Goal: Task Accomplishment & Management: Complete application form

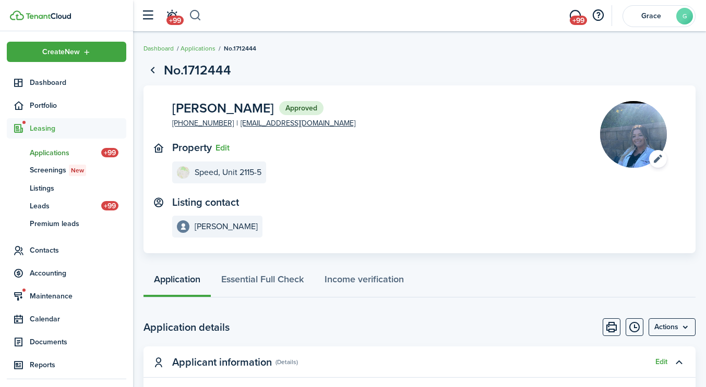
click at [196, 17] on button "button" at bounding box center [195, 16] width 13 height 18
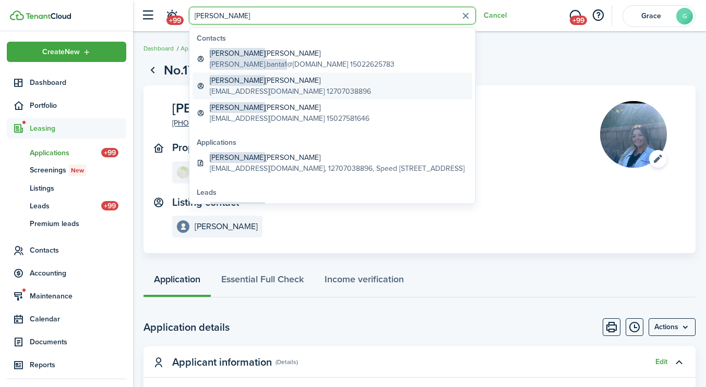
type input "[PERSON_NAME]"
click at [248, 81] on global-search-item-title "[PERSON_NAME]" at bounding box center [290, 80] width 161 height 11
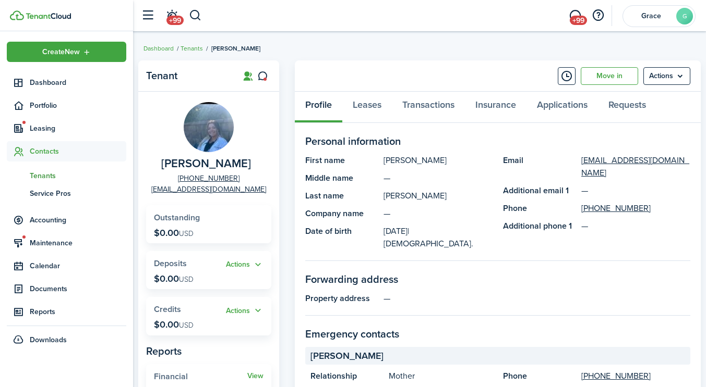
click at [606, 84] on panel-main-header "Move in Actions" at bounding box center [498, 75] width 406 height 31
click at [605, 78] on link "Move in" at bounding box center [608, 76] width 57 height 18
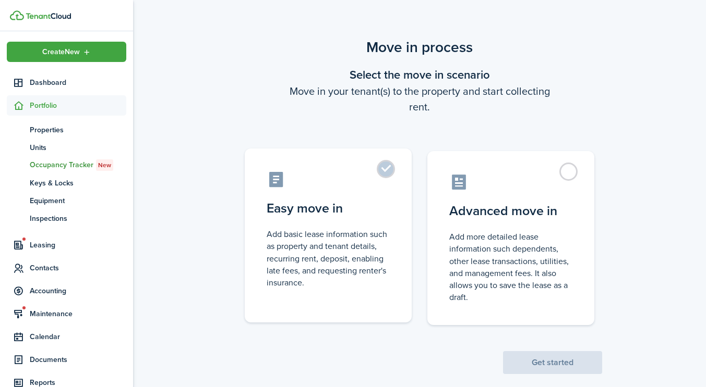
click at [370, 184] on control-radio-card-icon at bounding box center [328, 180] width 123 height 18
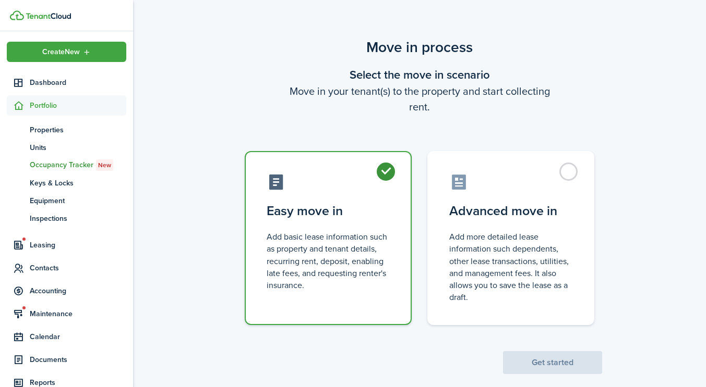
radio input "true"
click at [534, 362] on button "Get started" at bounding box center [552, 363] width 99 height 23
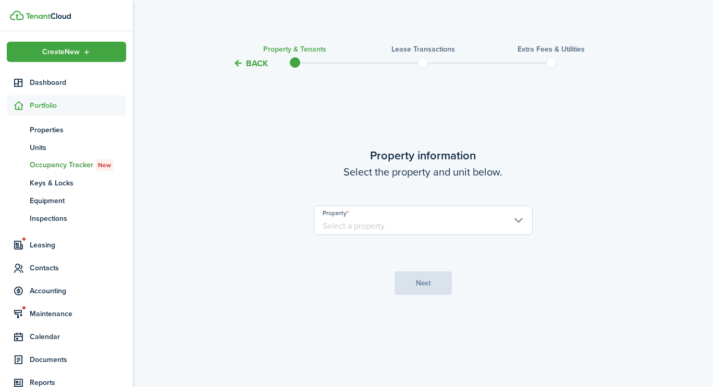
click at [477, 220] on input "Property" at bounding box center [423, 220] width 219 height 29
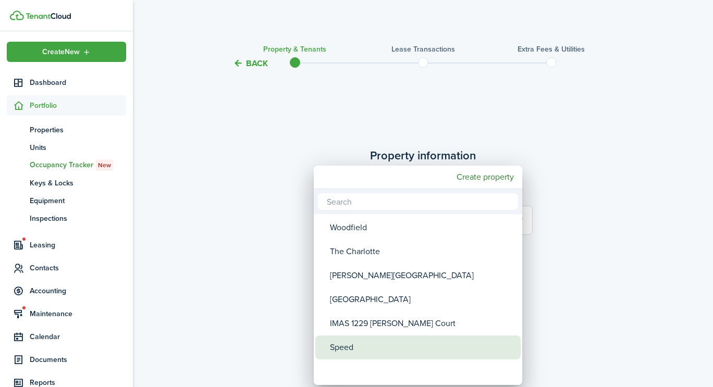
click at [402, 348] on div "Speed" at bounding box center [422, 348] width 185 height 24
type input "Speed"
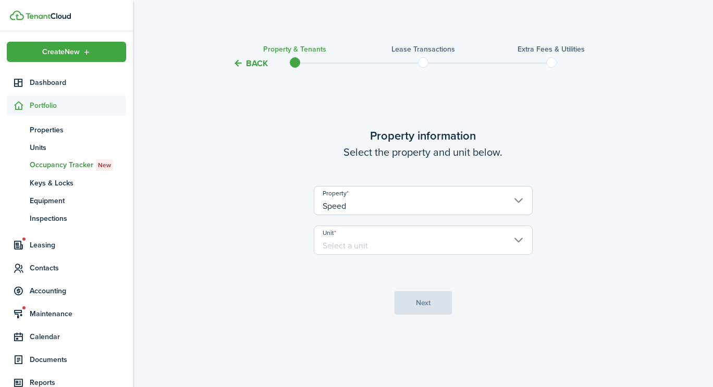
click at [345, 250] on input "Unit" at bounding box center [423, 240] width 219 height 29
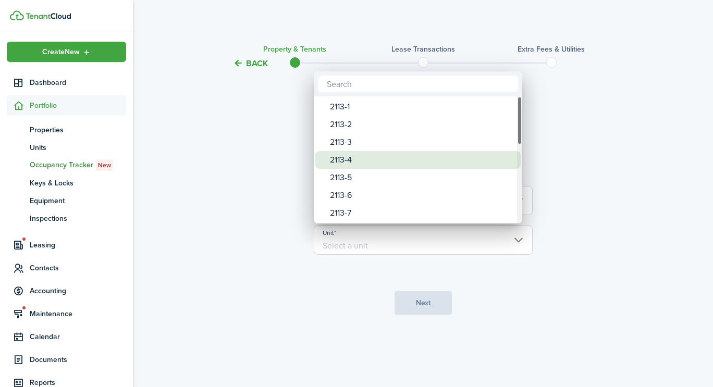
click at [369, 158] on div "2113-4" at bounding box center [422, 160] width 185 height 18
type input "2113-4"
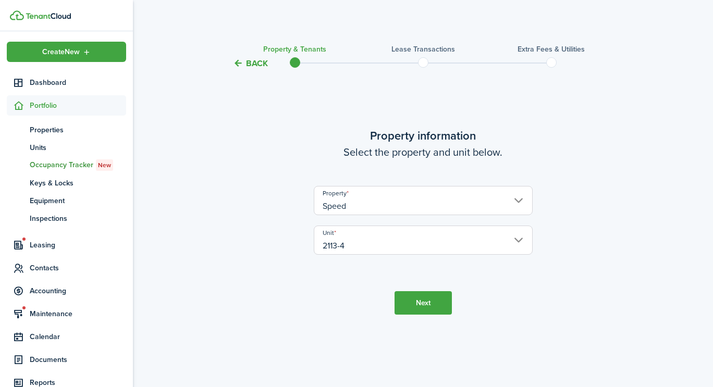
click at [421, 309] on button "Next" at bounding box center [423, 303] width 57 height 23
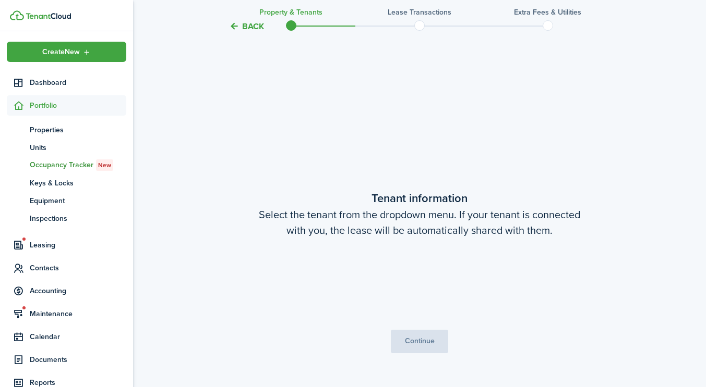
scroll to position [318, 0]
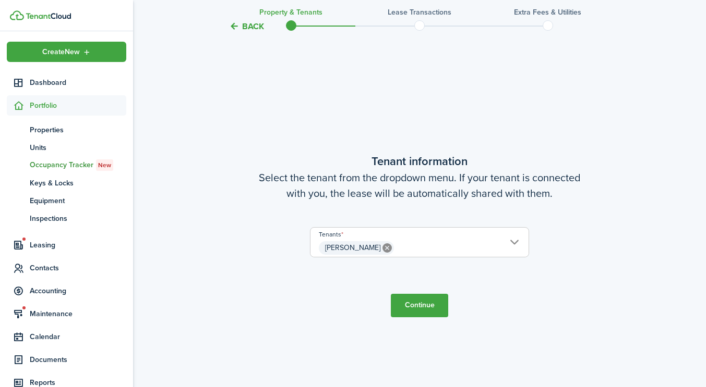
click at [409, 298] on button "Continue" at bounding box center [419, 305] width 57 height 23
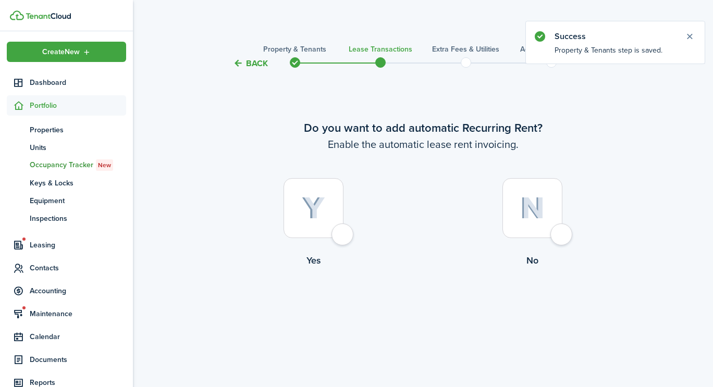
click at [563, 238] on div at bounding box center [533, 208] width 60 height 60
radio input "true"
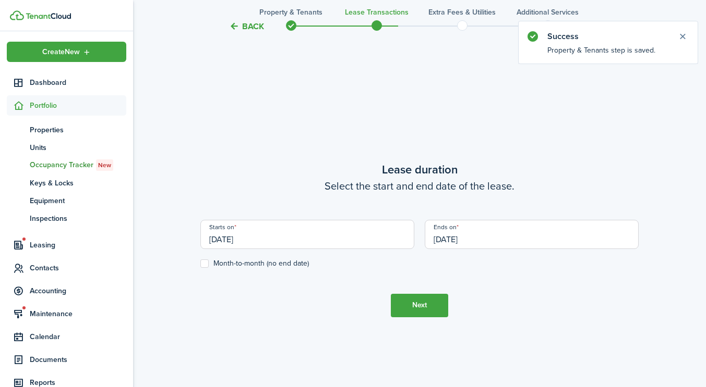
scroll to position [318, 0]
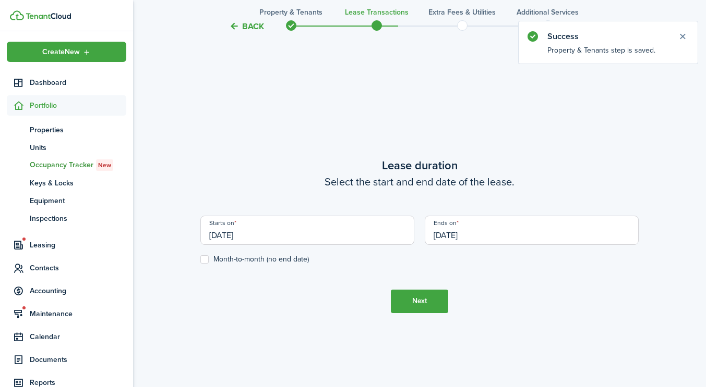
click at [335, 237] on input "[DATE]" at bounding box center [307, 230] width 214 height 29
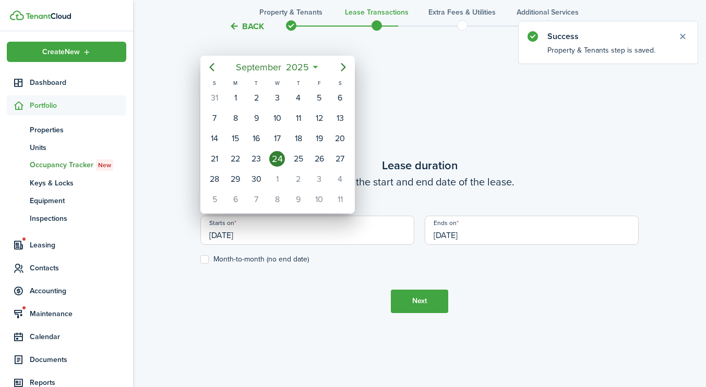
click at [277, 161] on div "24" at bounding box center [277, 159] width 16 height 16
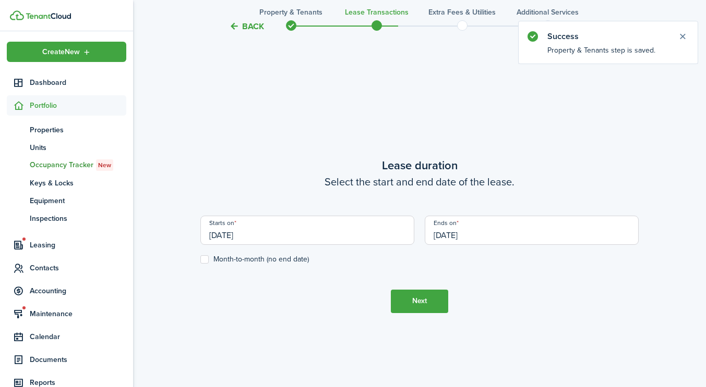
click at [462, 223] on input "[DATE]" at bounding box center [532, 230] width 214 height 29
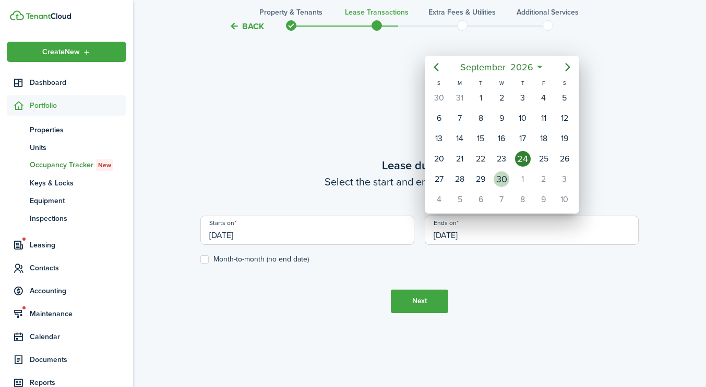
click at [499, 184] on div "30" at bounding box center [501, 180] width 16 height 16
type input "[DATE]"
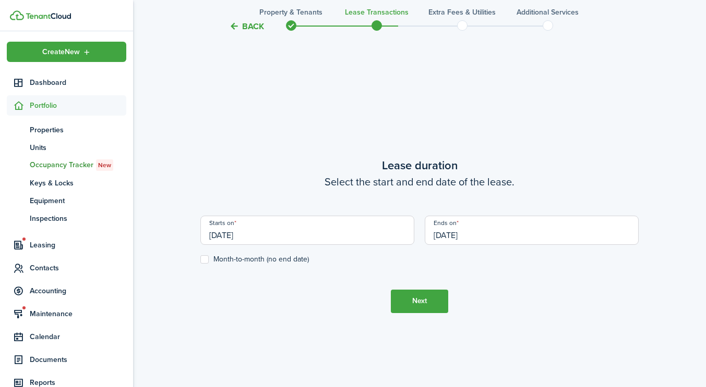
click at [428, 297] on button "Next" at bounding box center [419, 301] width 57 height 23
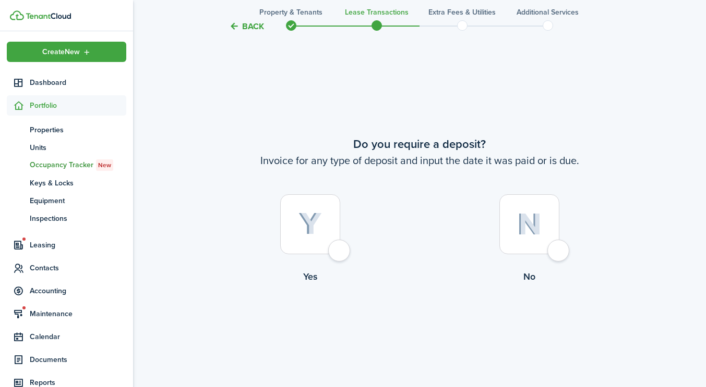
scroll to position [705, 0]
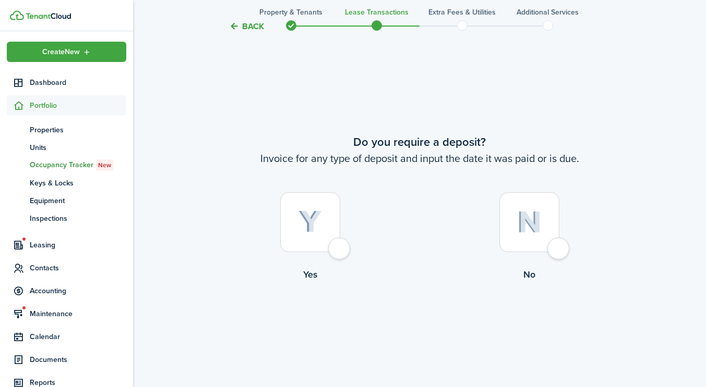
click at [316, 258] on label "Yes" at bounding box center [309, 239] width 219 height 94
radio input "true"
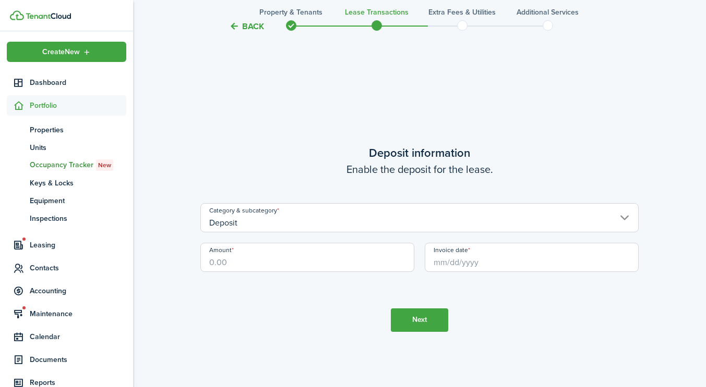
scroll to position [1093, 0]
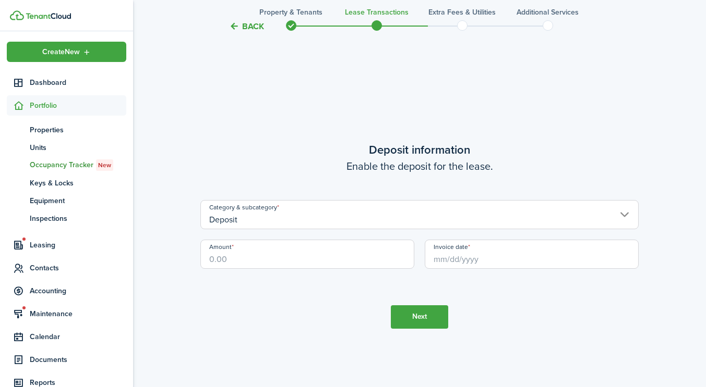
click at [275, 258] on input "Amount" at bounding box center [307, 254] width 214 height 29
click at [509, 251] on input "Invoice date" at bounding box center [532, 254] width 214 height 29
type input "$1,250.00"
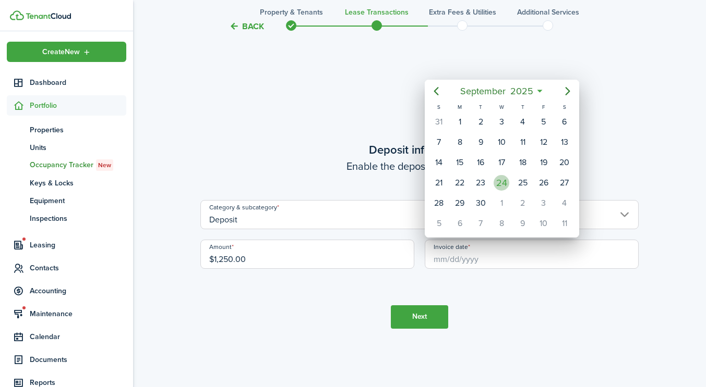
click at [495, 176] on div "24" at bounding box center [501, 183] width 21 height 20
type input "[DATE]"
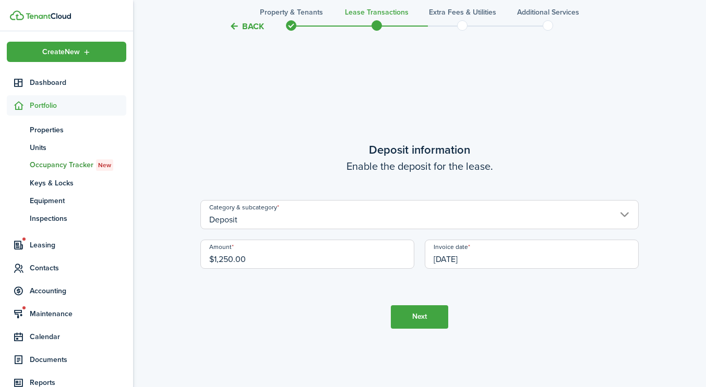
click at [430, 317] on button "Next" at bounding box center [419, 317] width 57 height 23
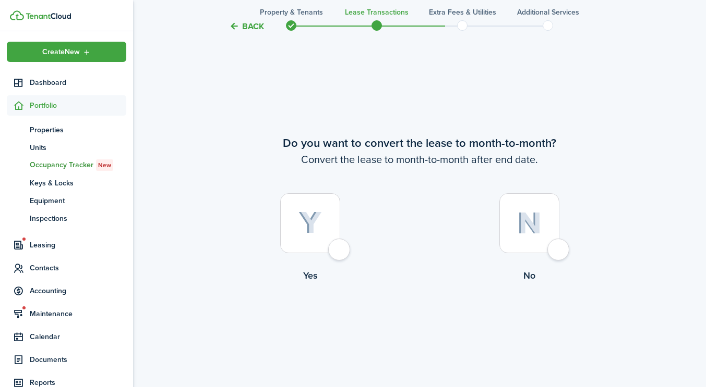
scroll to position [1480, 0]
click at [326, 253] on label "Yes" at bounding box center [309, 239] width 219 height 94
radio input "true"
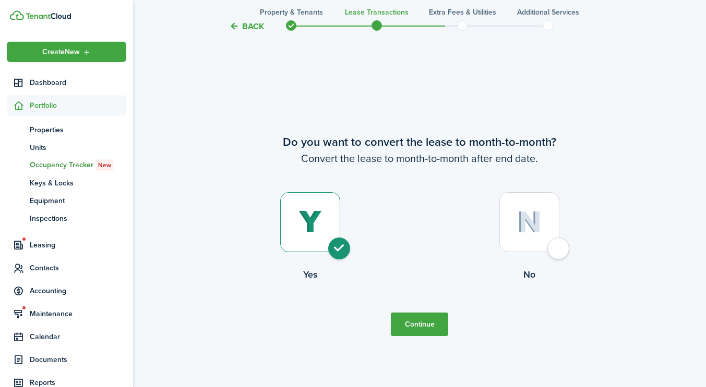
click at [395, 314] on button "Continue" at bounding box center [419, 324] width 57 height 23
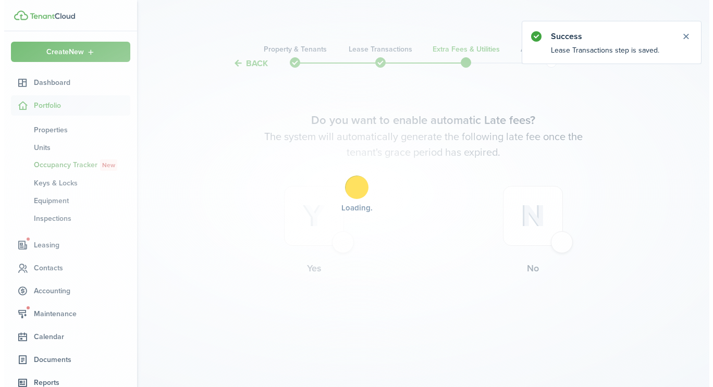
scroll to position [0, 0]
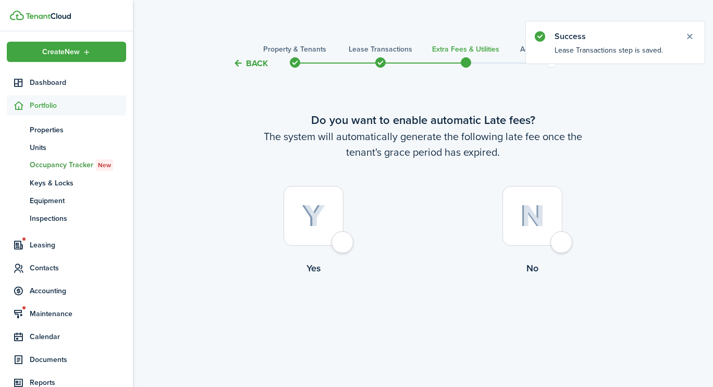
click at [344, 235] on div at bounding box center [314, 216] width 60 height 60
radio input "true"
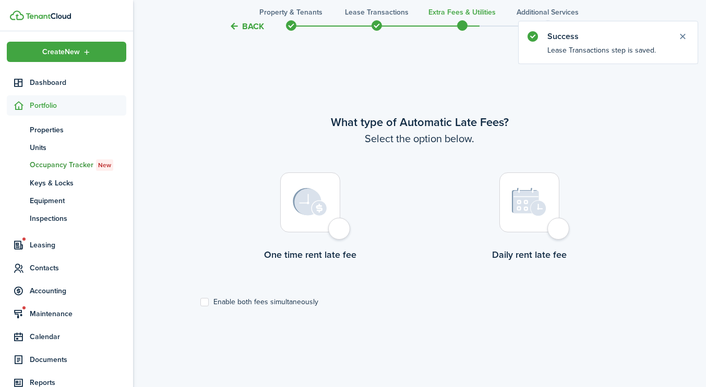
click at [340, 230] on div at bounding box center [310, 203] width 60 height 60
radio input "true"
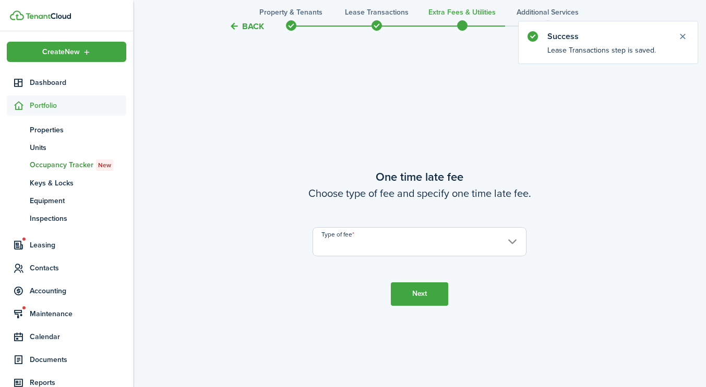
scroll to position [705, 0]
click at [365, 238] on input "Type of fee" at bounding box center [419, 239] width 214 height 29
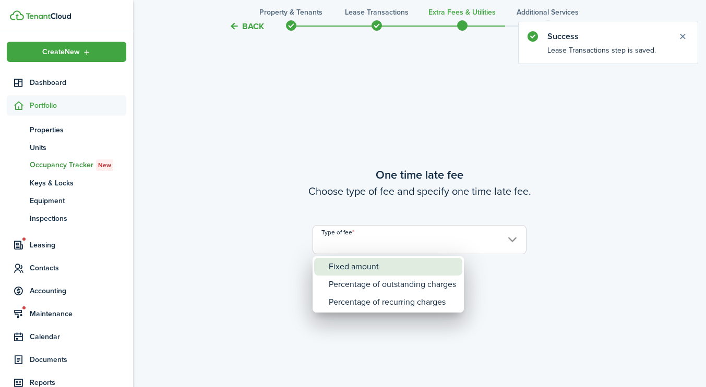
click at [364, 264] on div "Fixed amount" at bounding box center [392, 267] width 127 height 18
type input "Fixed amount"
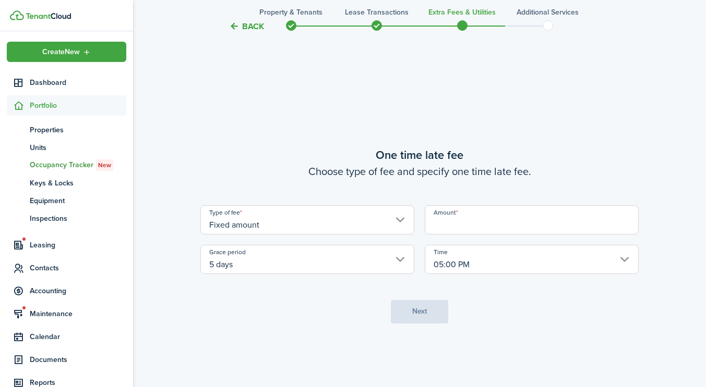
click at [481, 211] on input "Amount" at bounding box center [532, 219] width 214 height 29
type input "$100.00"
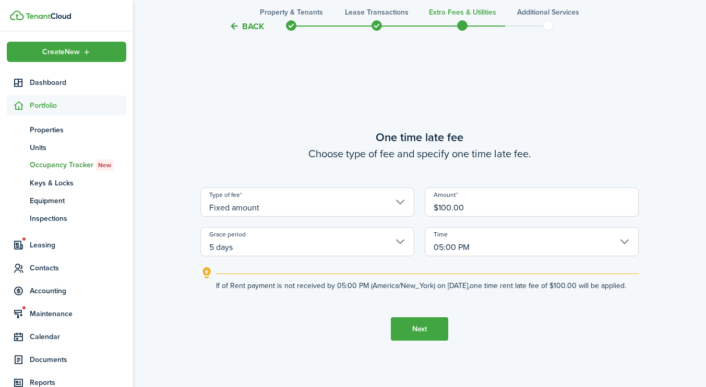
click at [443, 236] on input "05:00 PM" at bounding box center [532, 241] width 214 height 29
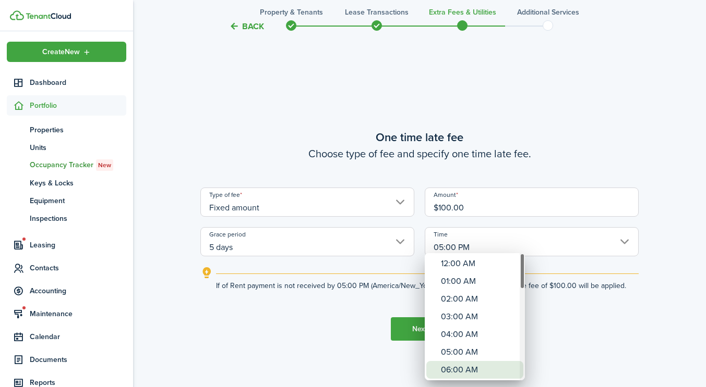
click at [460, 368] on div "06:00 AM" at bounding box center [479, 370] width 76 height 18
type input "06:00 AM"
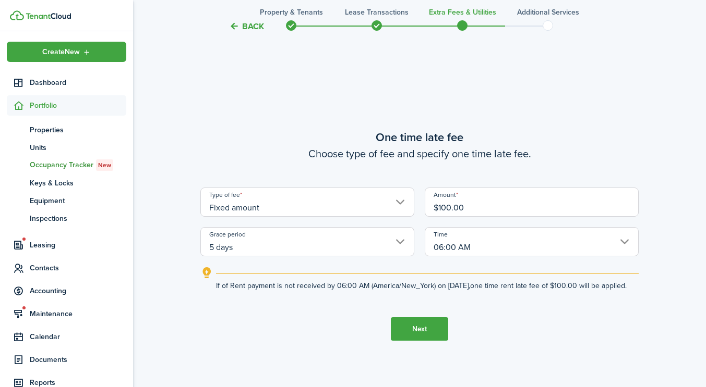
click at [413, 327] on button "Next" at bounding box center [419, 329] width 57 height 23
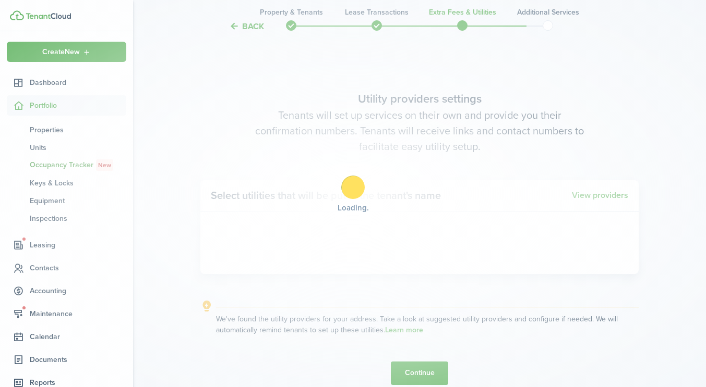
scroll to position [1093, 0]
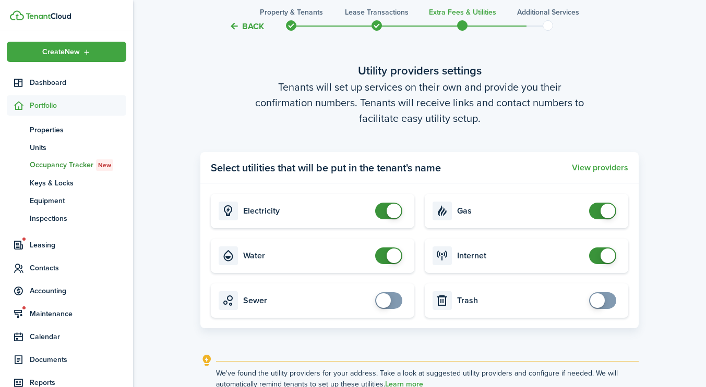
checkbox input "false"
click at [600, 262] on span at bounding box center [602, 256] width 10 height 17
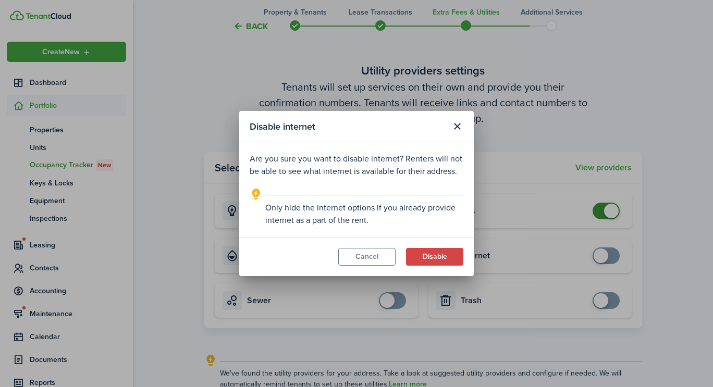
click at [439, 269] on modal-footer "Cancel Disable" at bounding box center [356, 256] width 235 height 39
click at [431, 250] on button "Disable" at bounding box center [434, 257] width 57 height 18
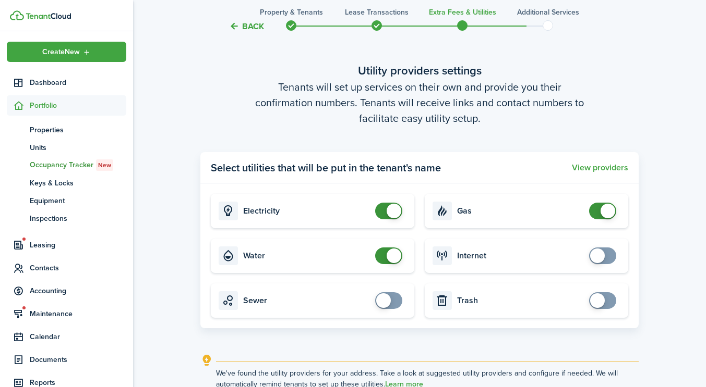
checkbox input "false"
click at [385, 253] on span at bounding box center [388, 256] width 10 height 17
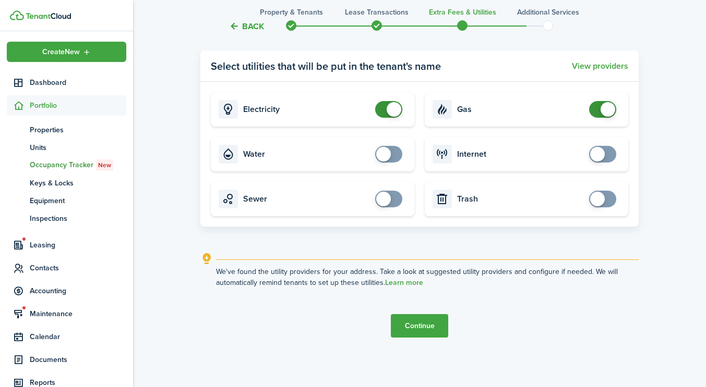
click at [421, 318] on button "Continue" at bounding box center [419, 325] width 57 height 23
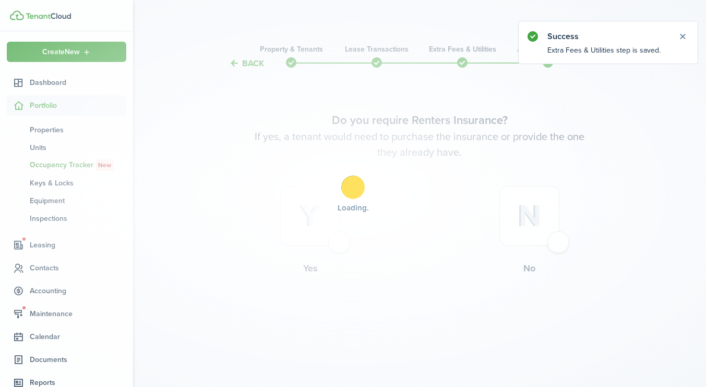
scroll to position [0, 0]
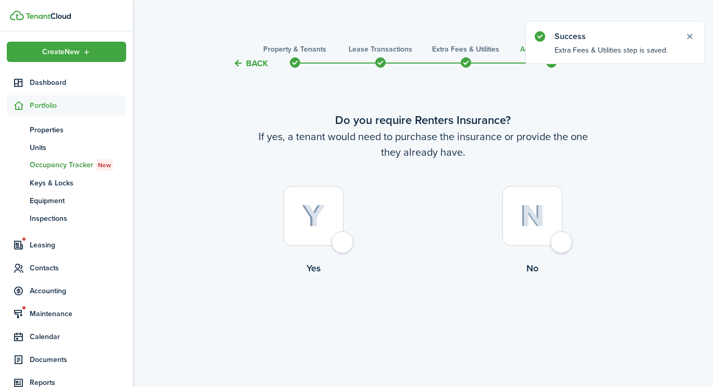
click at [537, 217] on img at bounding box center [532, 216] width 25 height 22
radio input "true"
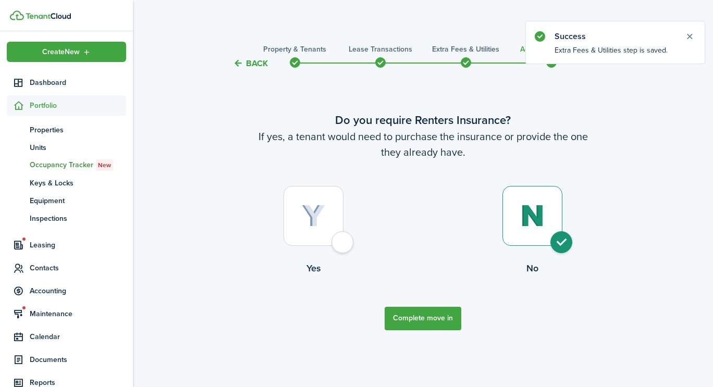
click at [440, 314] on button "Complete move in" at bounding box center [423, 318] width 77 height 23
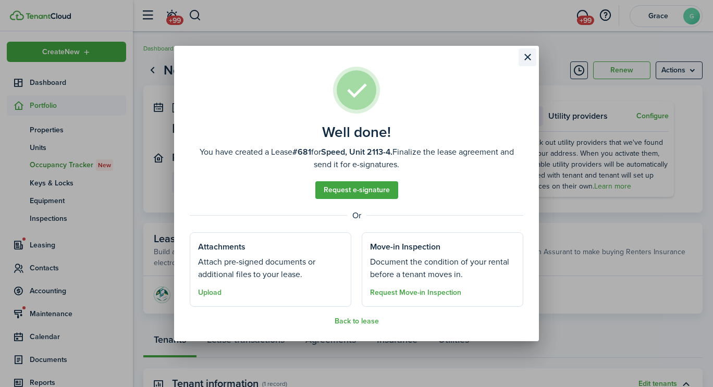
click at [528, 63] on button "Close modal" at bounding box center [528, 58] width 18 height 18
